Goal: Obtain resource: Download file/media

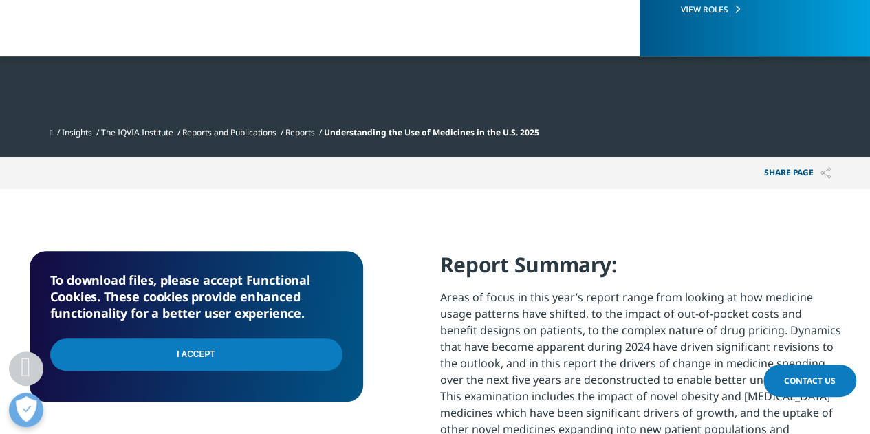
scroll to position [481, 0]
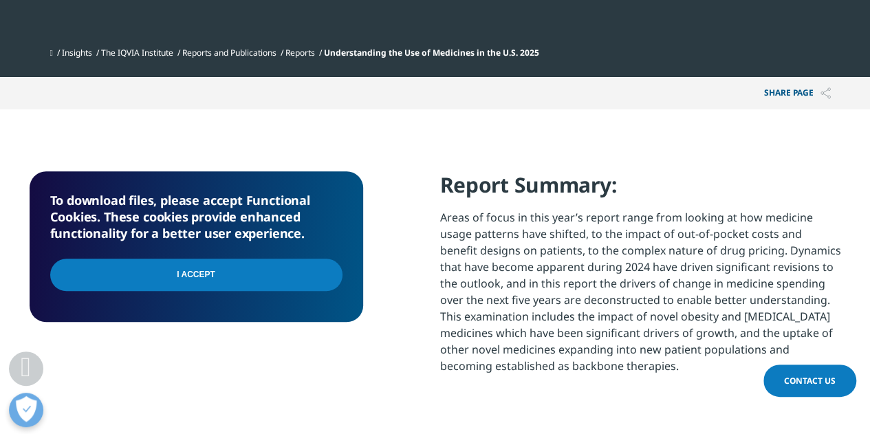
click at [263, 274] on input "I Accept" at bounding box center [196, 275] width 292 height 32
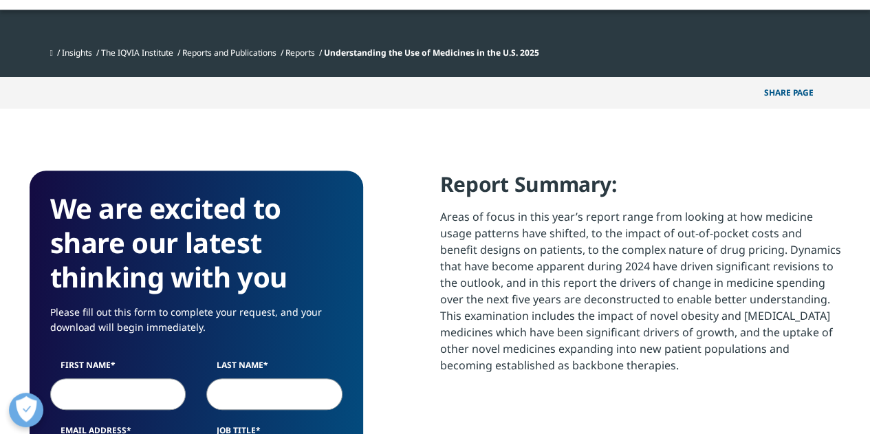
scroll to position [759, 811]
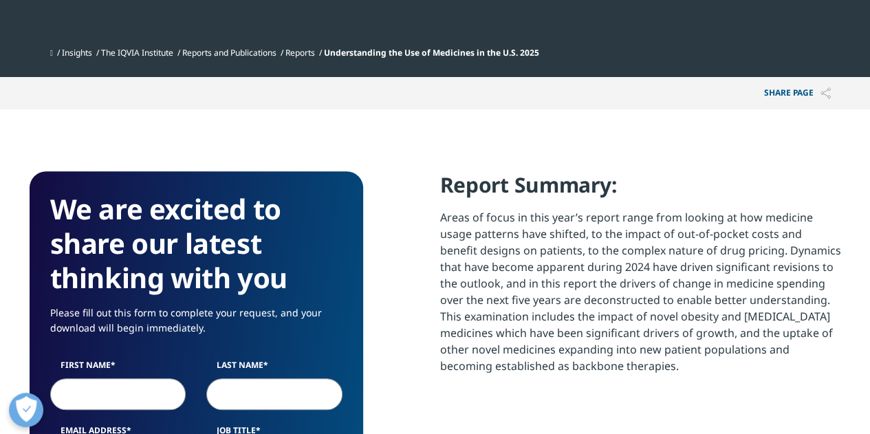
click at [102, 398] on input "First Name" at bounding box center [118, 394] width 136 height 32
type input "Micah"
type input "Cost"
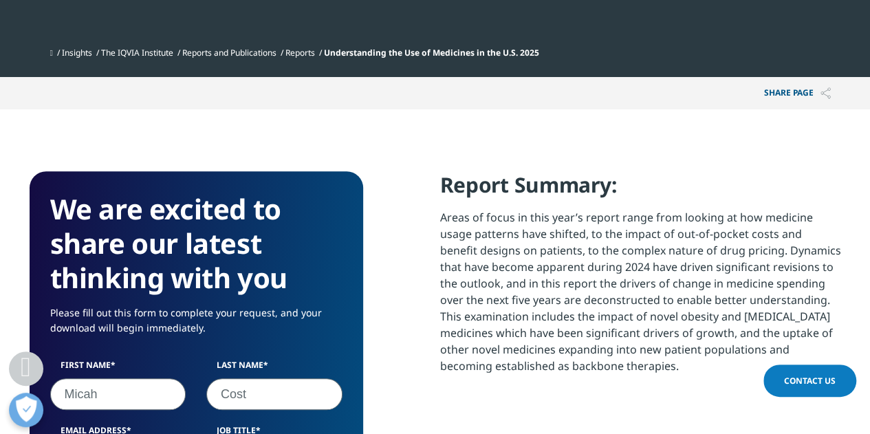
scroll to position [723, 0]
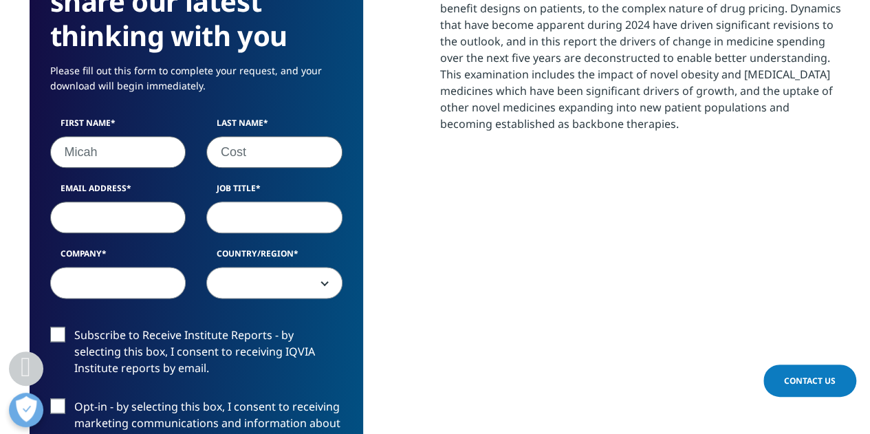
type input "P"
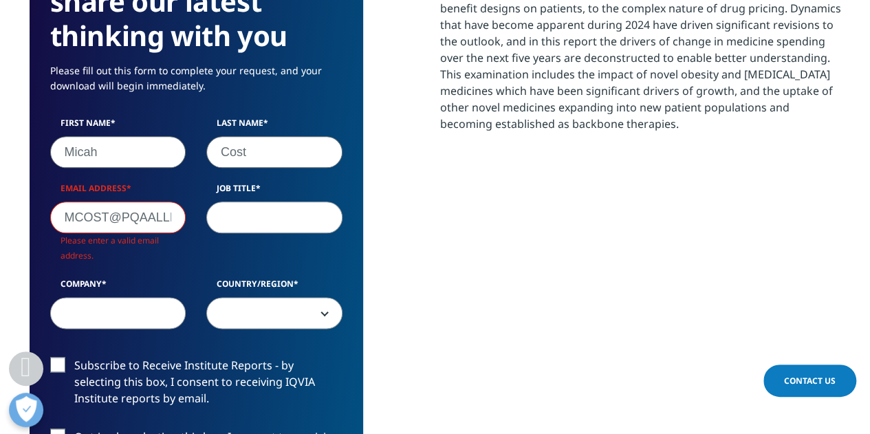
click at [142, 221] on input "MCOST@PQAALLIANCE>ORG" at bounding box center [118, 217] width 136 height 32
drag, startPoint x: 141, startPoint y: 215, endPoint x: 339, endPoint y: 219, distance: 198.1
click at [340, 219] on div "First Name Micah Last Name Cost Email Address MCOST@PQAALLIANCE>ORG Please ente…" at bounding box center [196, 230] width 313 height 226
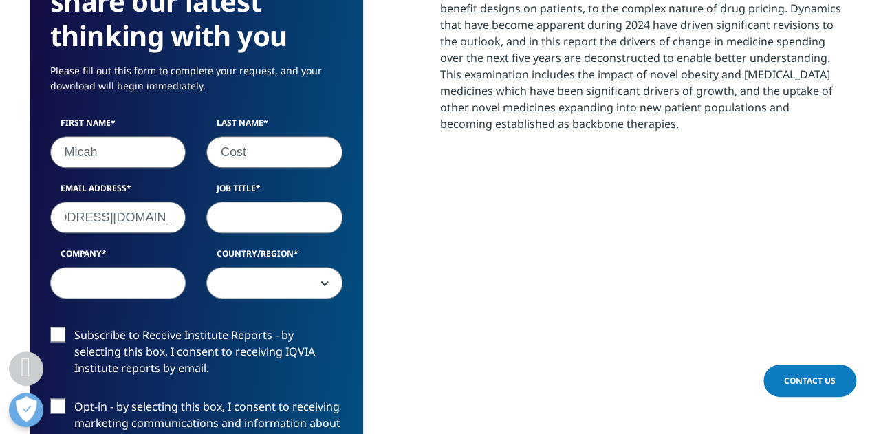
type input "MCOST@PQAALLIANCE.ORG"
click at [263, 214] on input "Job Title" at bounding box center [274, 217] width 136 height 32
type input "CEO"
type input "PQA"
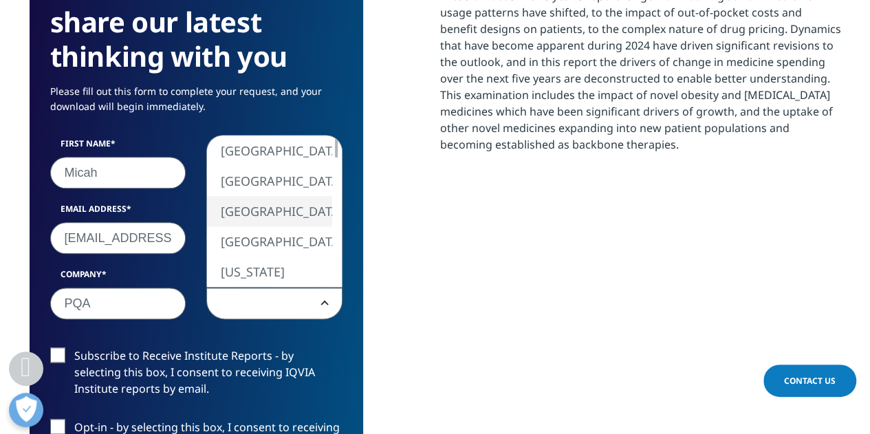
scroll to position [613, 0]
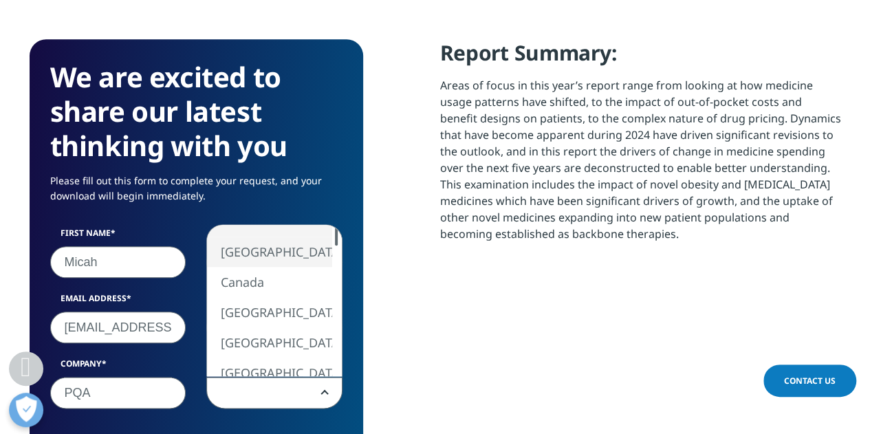
select select "[GEOGRAPHIC_DATA]"
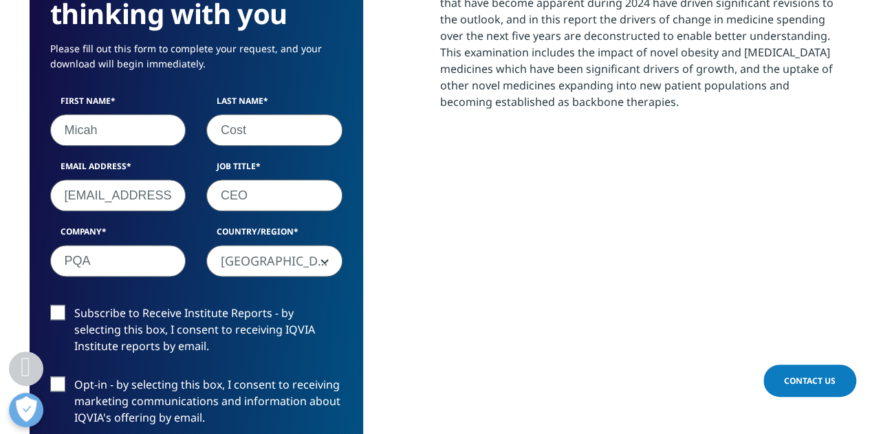
scroll to position [820, 0]
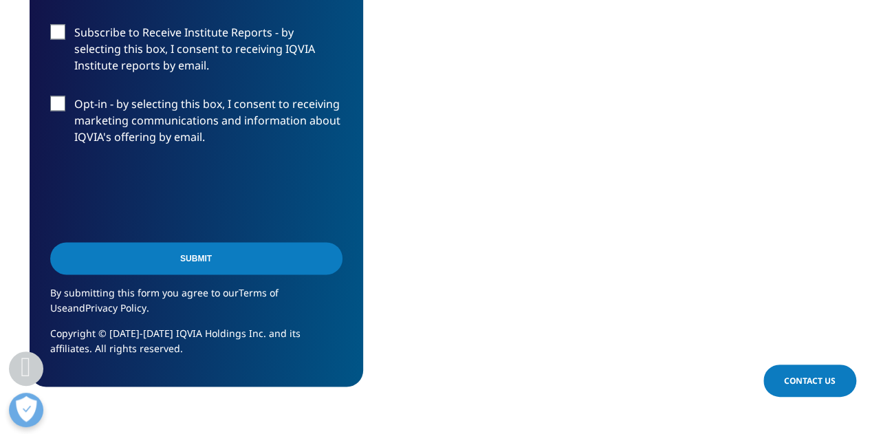
click at [197, 263] on input "Submit" at bounding box center [196, 258] width 292 height 32
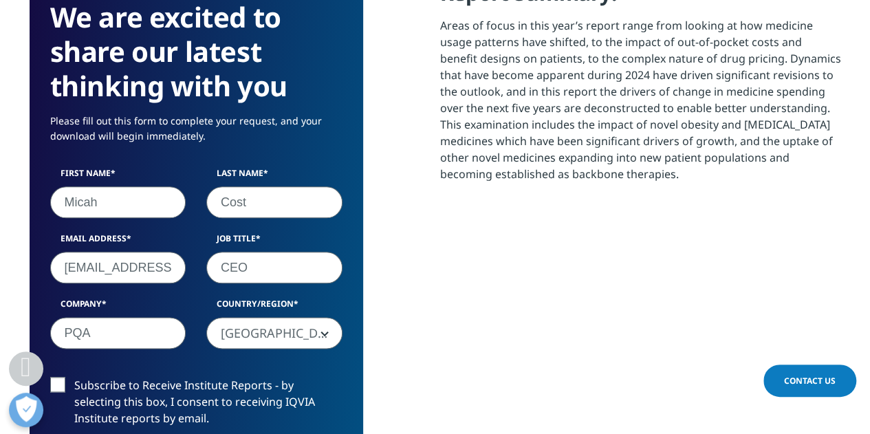
scroll to position [248, 811]
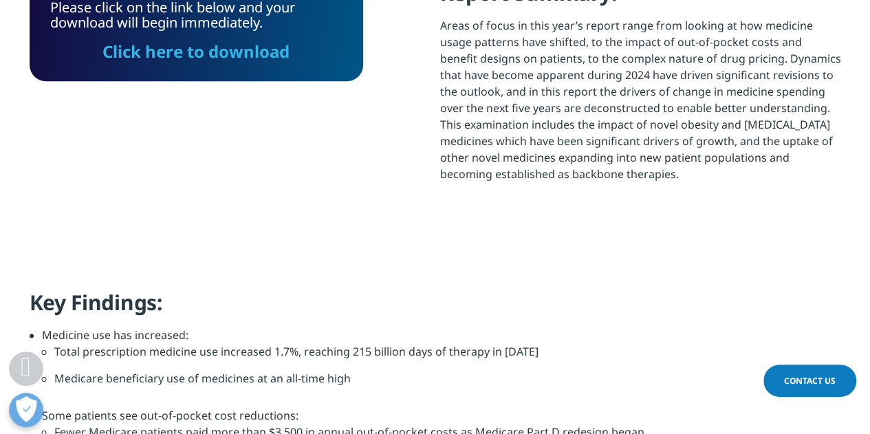
click at [175, 52] on link "Click here to download" at bounding box center [195, 51] width 187 height 23
